Goal: Information Seeking & Learning: Learn about a topic

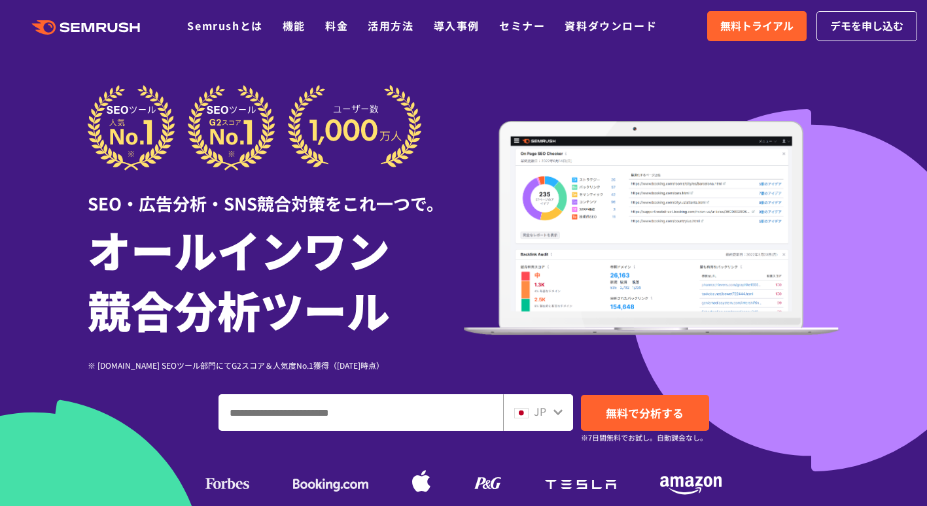
click at [555, 413] on icon at bounding box center [557, 413] width 9 height 6
click at [555, 412] on icon at bounding box center [557, 413] width 9 height 6
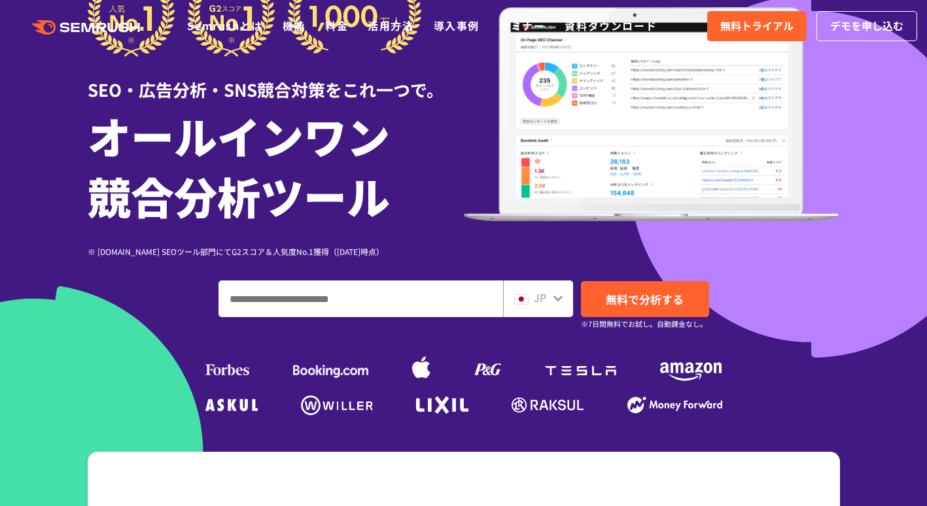
scroll to position [196, 0]
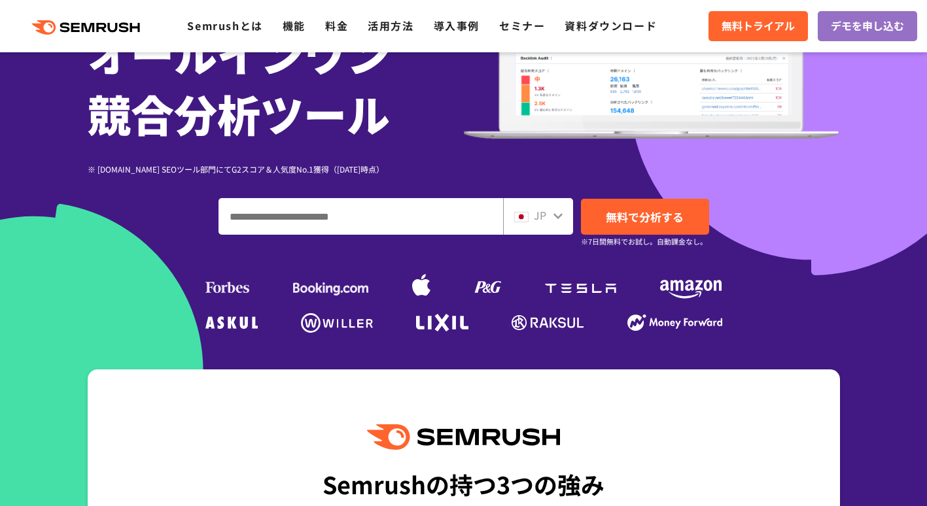
click at [548, 210] on div "JP" at bounding box center [535, 215] width 42 height 17
click at [520, 213] on img at bounding box center [521, 217] width 14 height 10
click at [521, 215] on img at bounding box center [521, 217] width 14 height 10
click at [522, 215] on img at bounding box center [521, 217] width 14 height 10
click at [559, 218] on icon at bounding box center [558, 216] width 10 height 10
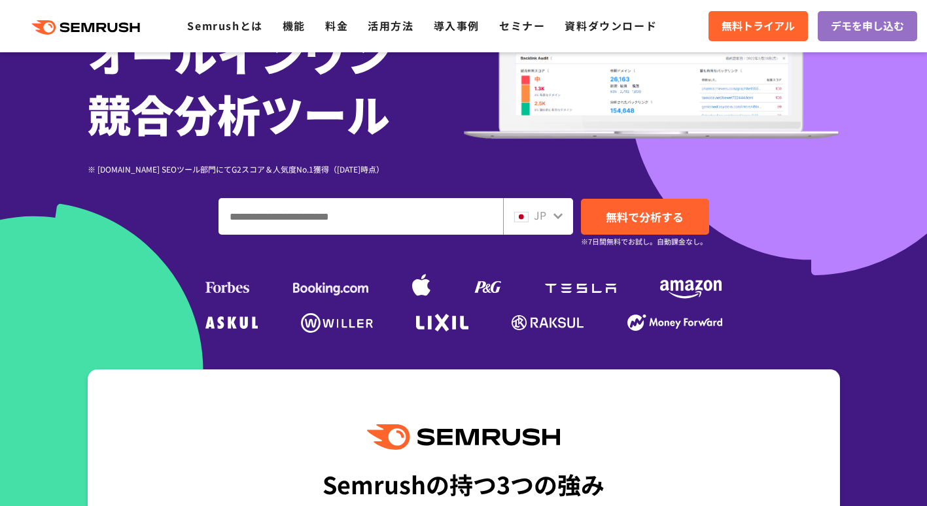
click at [551, 218] on div "JP" at bounding box center [538, 216] width 70 height 37
drag, startPoint x: 551, startPoint y: 218, endPoint x: 565, endPoint y: 217, distance: 13.9
click at [565, 217] on div "JP" at bounding box center [538, 216] width 70 height 37
click at [563, 217] on icon at bounding box center [558, 216] width 10 height 10
click at [559, 217] on icon at bounding box center [557, 216] width 9 height 6
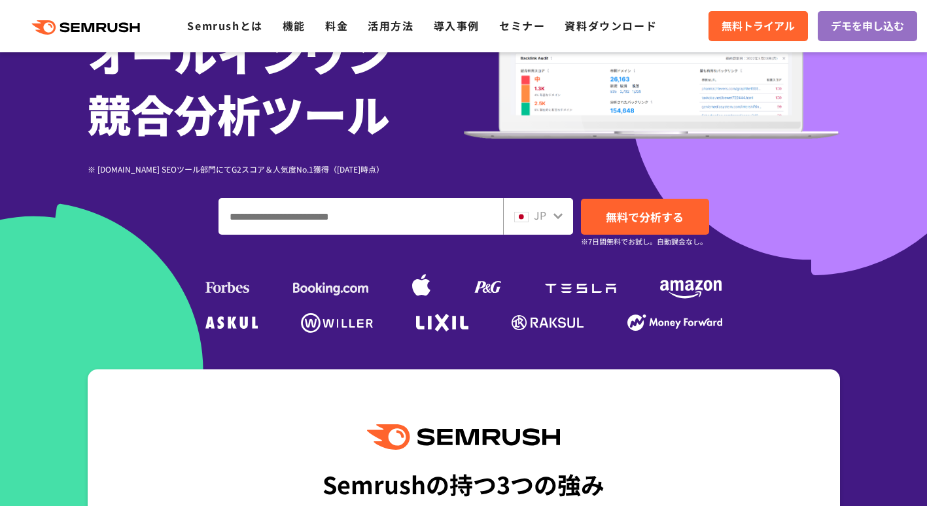
click at [559, 217] on icon at bounding box center [557, 216] width 9 height 6
click at [558, 217] on icon at bounding box center [557, 216] width 9 height 6
click at [553, 218] on icon at bounding box center [558, 216] width 10 height 10
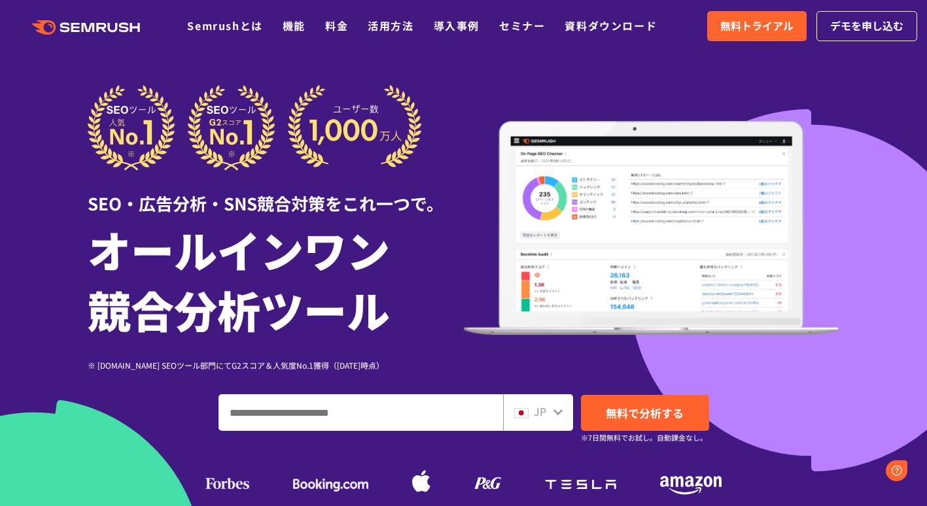
scroll to position [0, 0]
drag, startPoint x: 386, startPoint y: 113, endPoint x: 229, endPoint y: 58, distance: 166.1
click at [226, 60] on div at bounding box center [463, 364] width 927 height 729
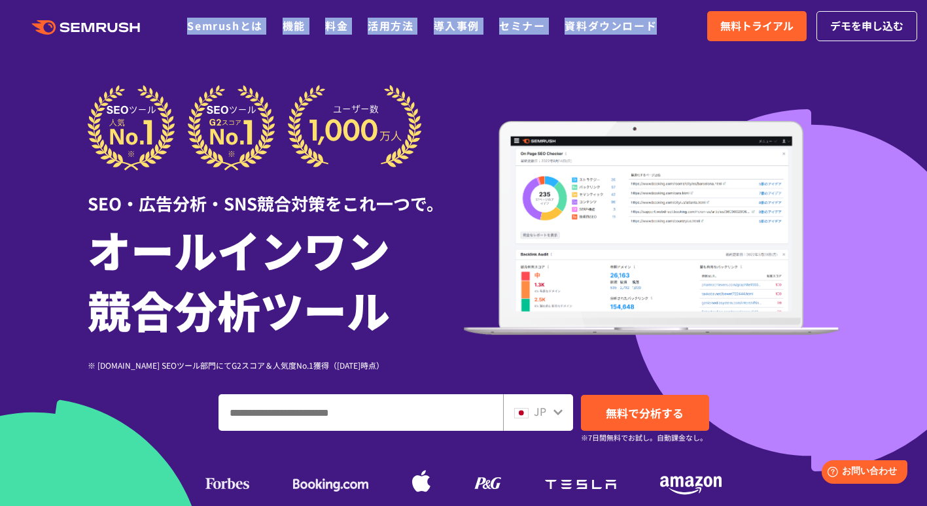
drag, startPoint x: 161, startPoint y: 27, endPoint x: 667, endPoint y: 26, distance: 505.7
click at [667, 26] on div ".cls {fill: #FF642D;} .cls {fill: #FF642D;} Semrushとは 機能 料金 活用方法 導入事例 セミナー 資料ダウ…" at bounding box center [338, 26] width 676 height 17
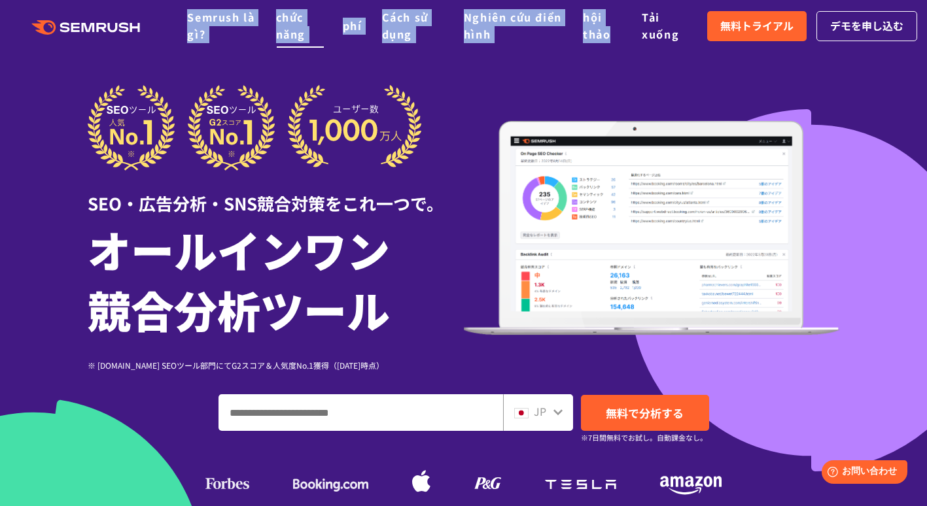
click at [306, 31] on li "chức năng" at bounding box center [299, 25] width 47 height 33
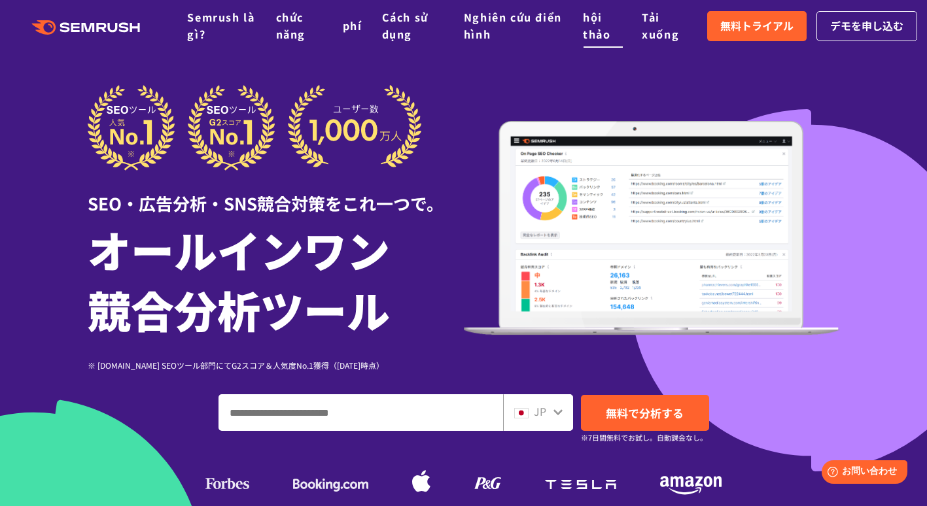
click at [603, 30] on link "hội thảo" at bounding box center [596, 25] width 27 height 33
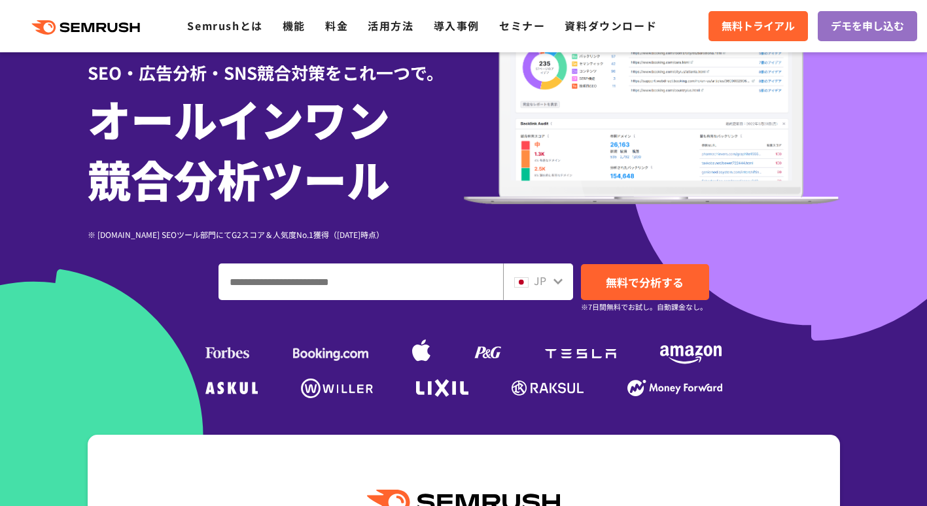
click at [333, 279] on input "ドメイン、キーワードまたはURLを入力してください" at bounding box center [360, 281] width 283 height 35
click at [361, 277] on input "ドメイン、キーワードまたはURLを入力してください" at bounding box center [360, 281] width 283 height 35
paste input "******"
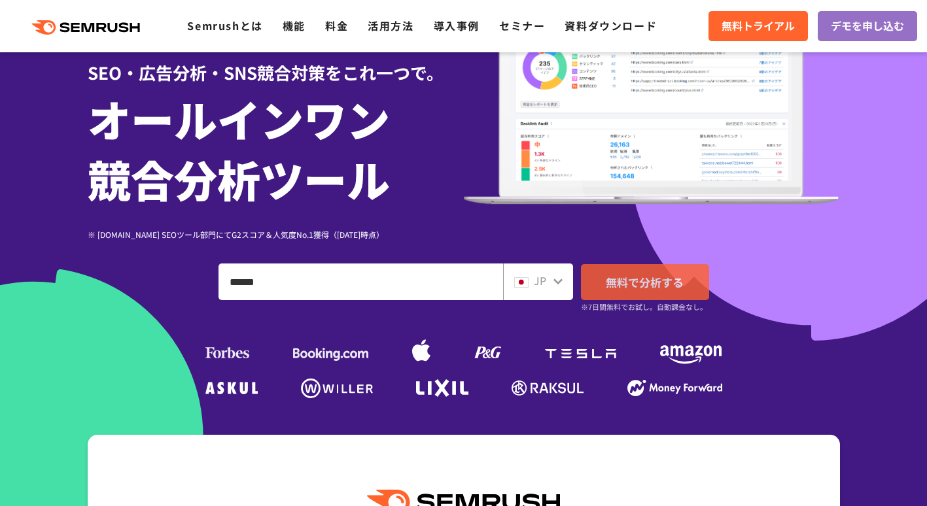
type input "******"
click at [606, 272] on link "無料で分析する" at bounding box center [645, 282] width 128 height 36
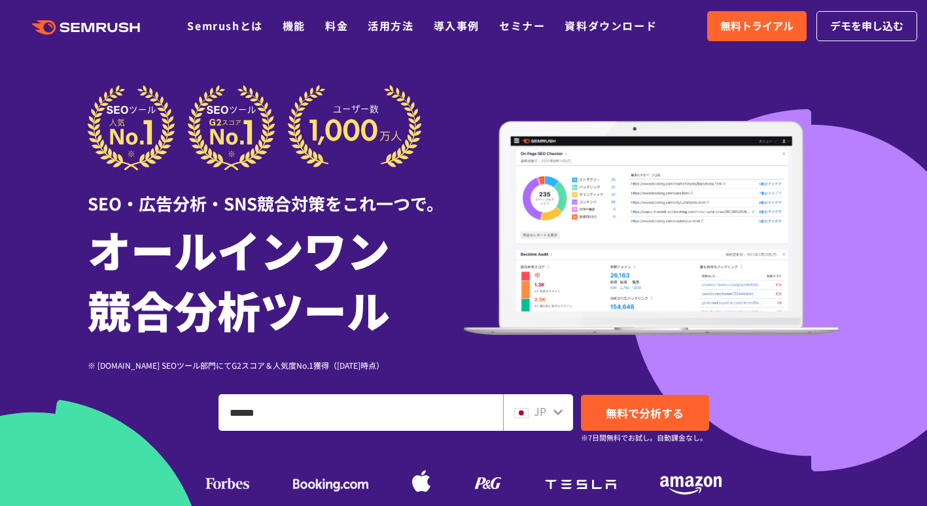
click at [560, 421] on div "JP" at bounding box center [538, 412] width 70 height 37
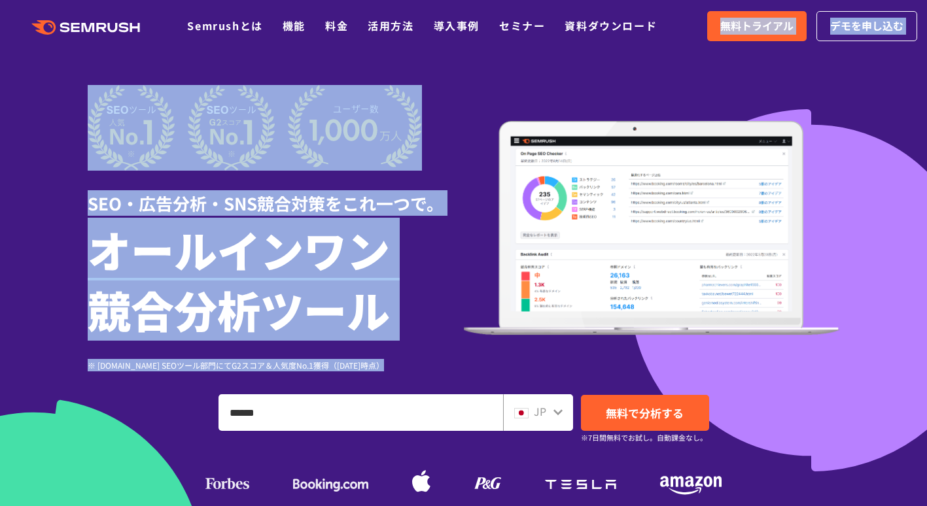
drag, startPoint x: 680, startPoint y: 20, endPoint x: 937, endPoint y: 39, distance: 258.4
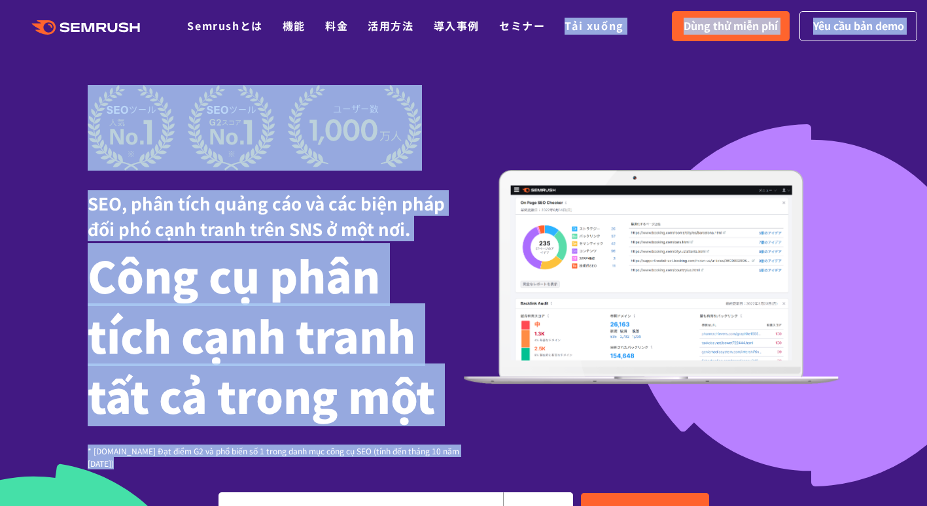
click at [816, 67] on div at bounding box center [463, 414] width 927 height 828
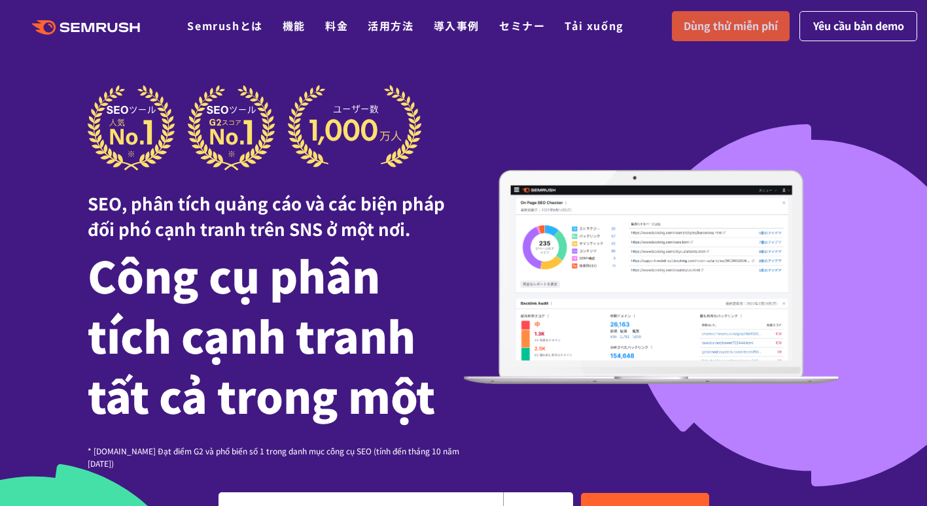
click at [748, 27] on span "Dùng thử miễn phí" at bounding box center [731, 26] width 94 height 17
